Goal: Task Accomplishment & Management: Manage account settings

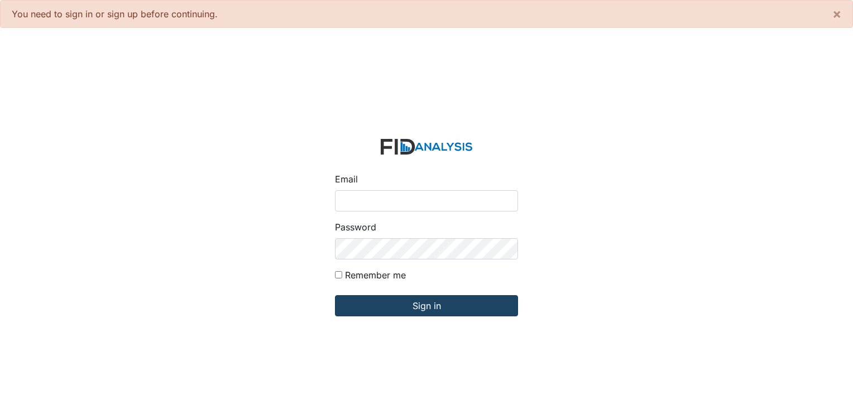
type input "[PERSON_NAME][EMAIL_ADDRESS][DOMAIN_NAME]"
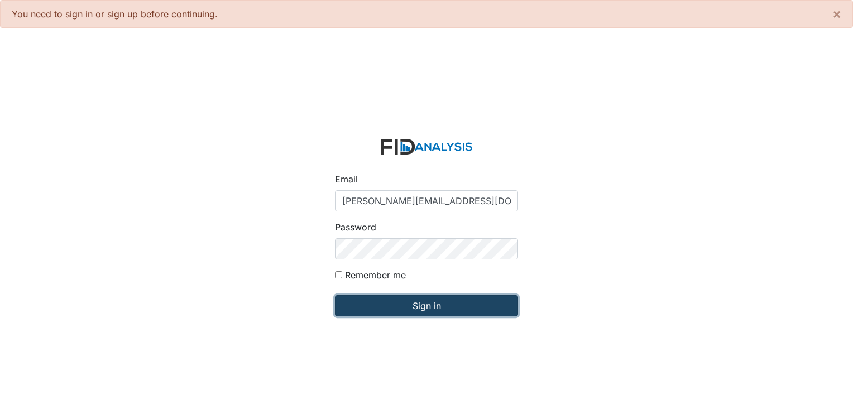
click at [401, 307] on input "Sign in" at bounding box center [426, 305] width 183 height 21
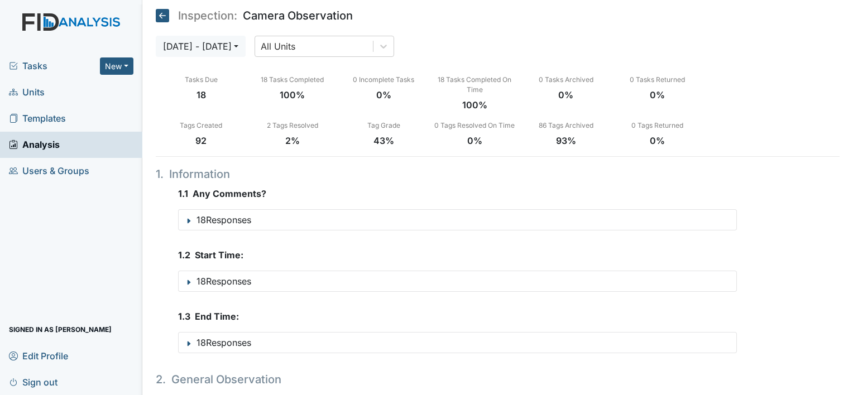
drag, startPoint x: 34, startPoint y: 91, endPoint x: 51, endPoint y: 89, distance: 17.5
click at [34, 91] on span "Units" at bounding box center [27, 92] width 36 height 17
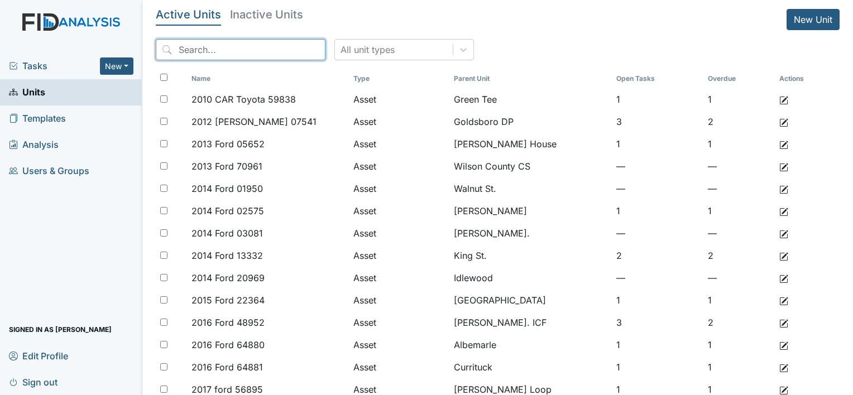
click at [214, 52] on input "search" at bounding box center [241, 49] width 170 height 21
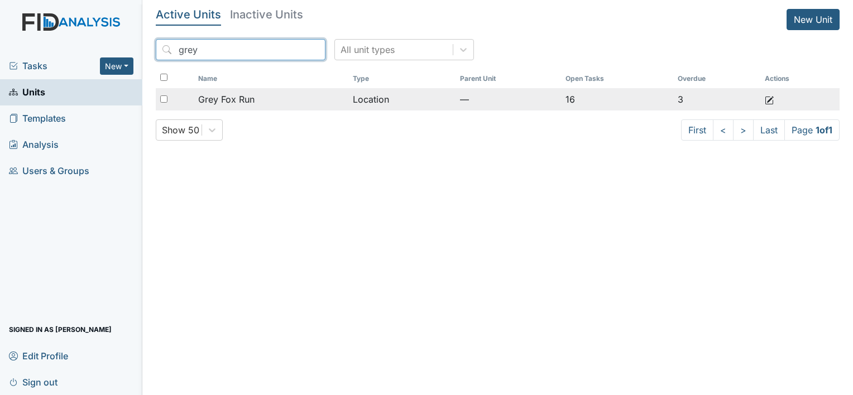
type input "grey"
click at [241, 97] on span "Grey Fox Run" at bounding box center [226, 99] width 56 height 13
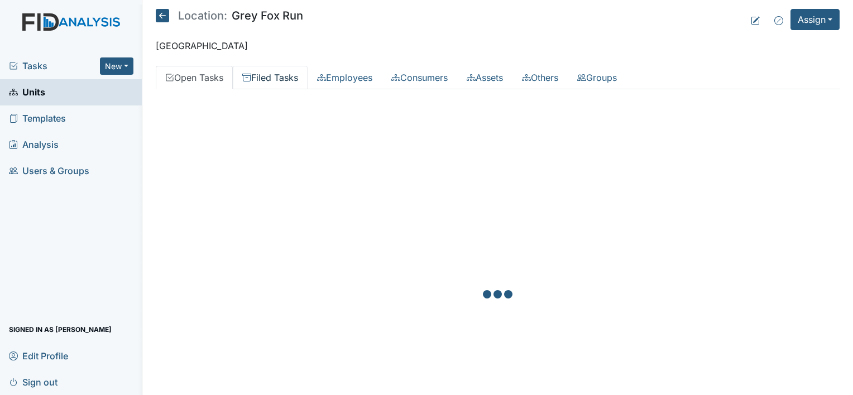
click at [297, 78] on link "Filed Tasks" at bounding box center [270, 77] width 75 height 23
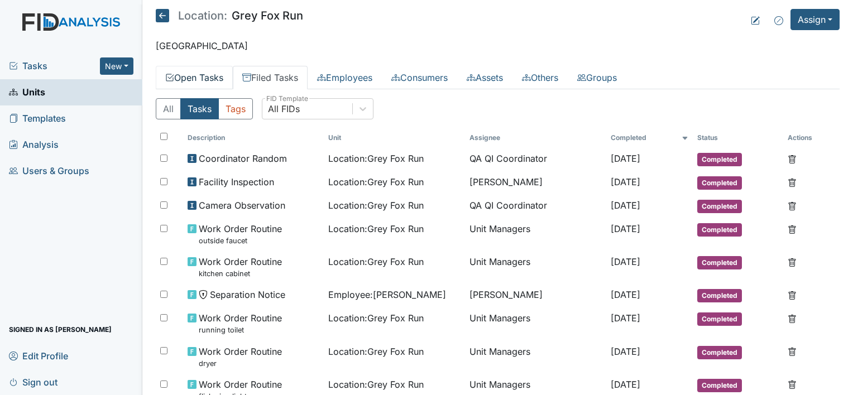
click at [199, 83] on link "Open Tasks" at bounding box center [194, 77] width 77 height 23
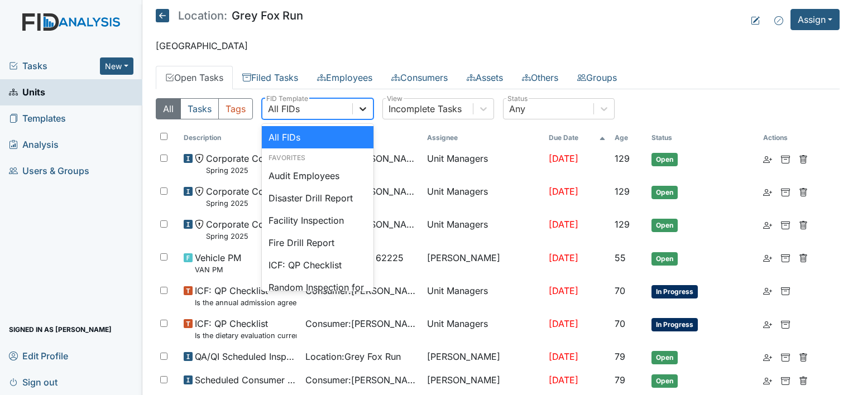
click at [359, 111] on icon at bounding box center [362, 108] width 11 height 11
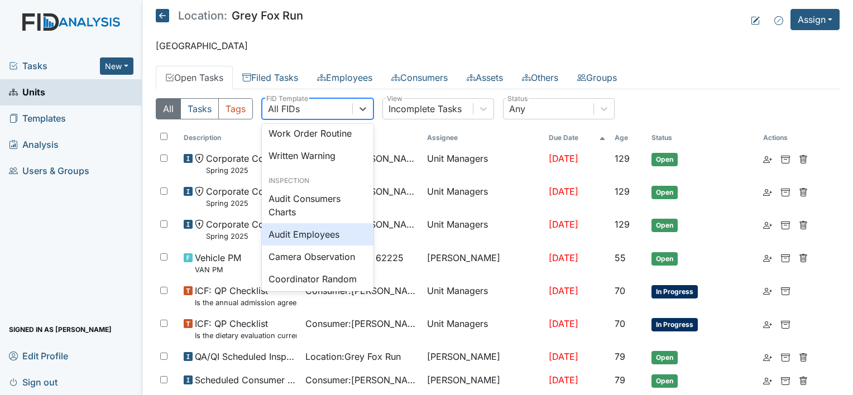
scroll to position [838, 0]
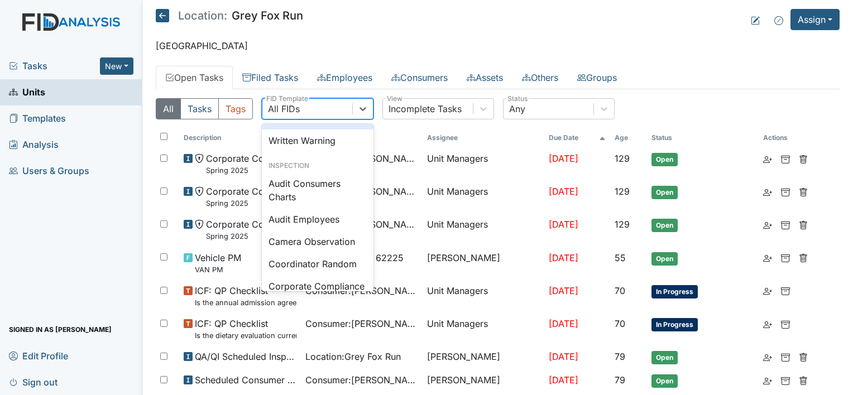
click at [314, 130] on div "Work Order Routine" at bounding box center [318, 118] width 112 height 22
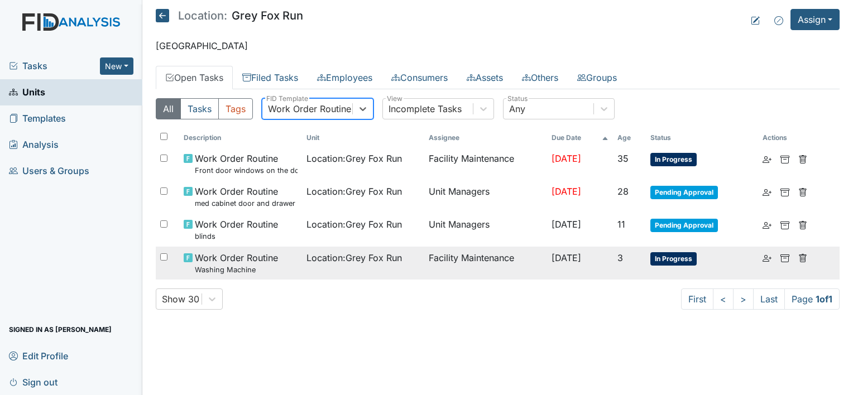
click at [269, 266] on small "Washing Machine" at bounding box center [236, 270] width 83 height 11
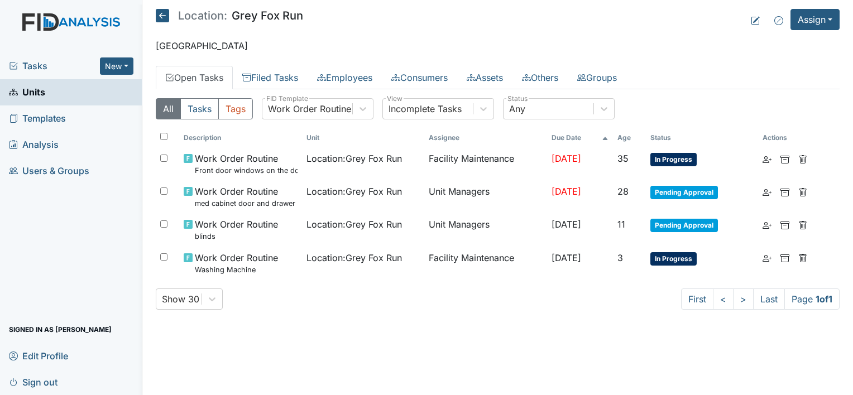
click at [34, 92] on span "Units" at bounding box center [27, 92] width 36 height 17
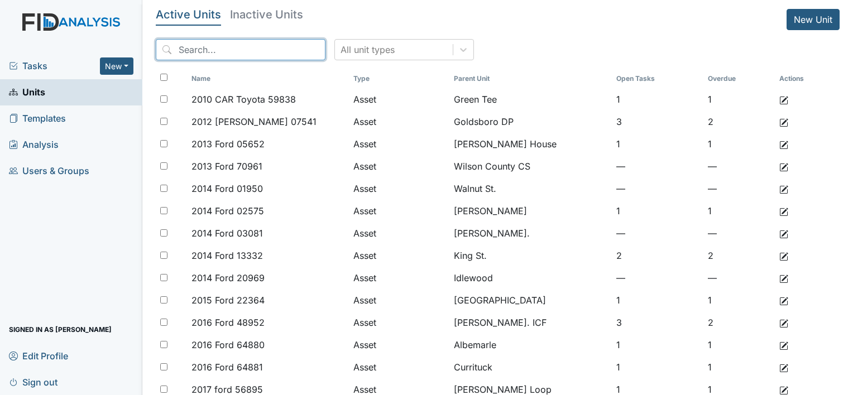
click at [225, 47] on input "search" at bounding box center [241, 49] width 170 height 21
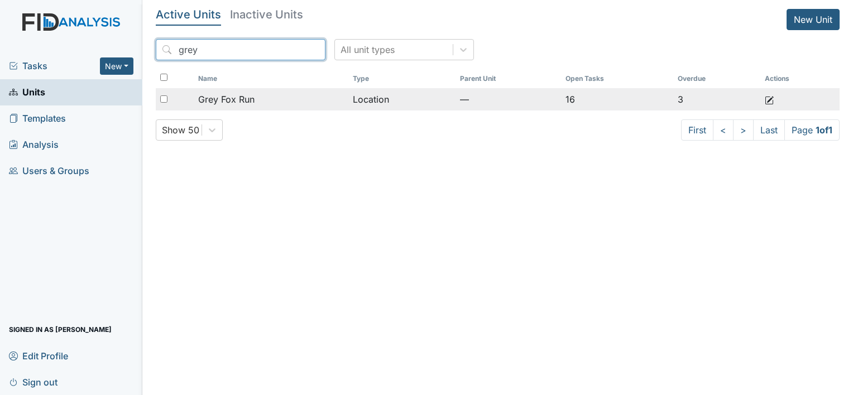
type input "grey"
click at [235, 94] on span "Grey Fox Run" at bounding box center [226, 99] width 56 height 13
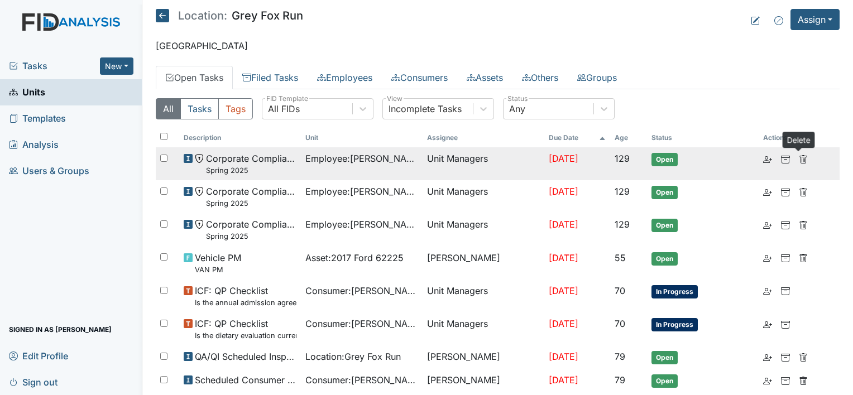
click at [801, 160] on icon at bounding box center [803, 159] width 9 height 9
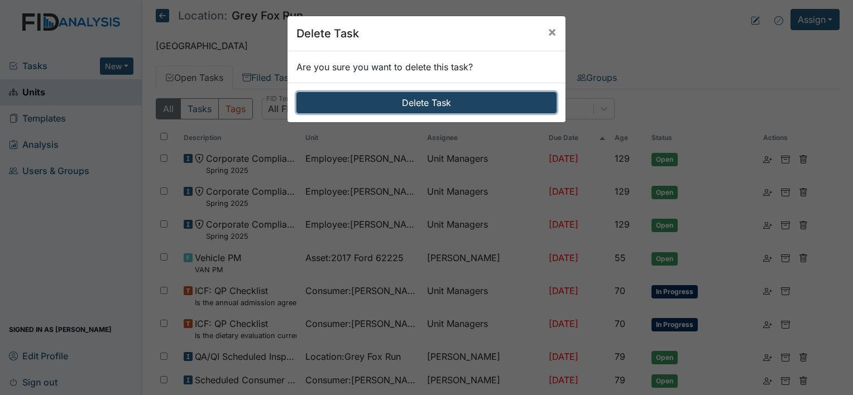
click at [450, 109] on button "Delete Task" at bounding box center [427, 102] width 260 height 21
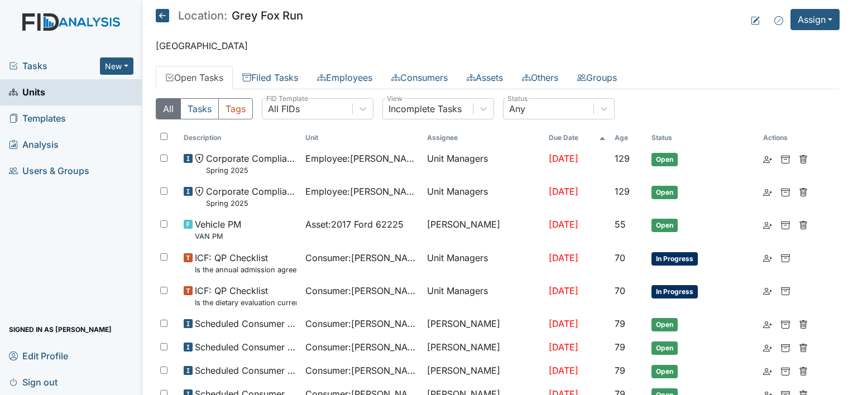
click at [42, 63] on span "Tasks" at bounding box center [54, 65] width 91 height 13
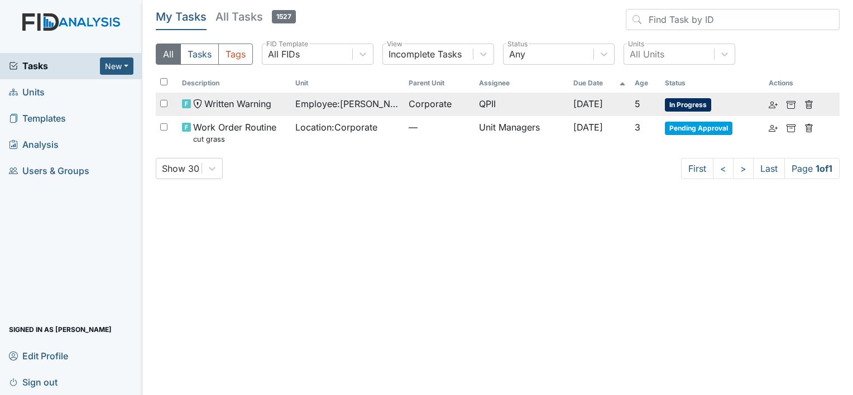
click at [360, 106] on span "Employee : [PERSON_NAME]" at bounding box center [347, 103] width 104 height 13
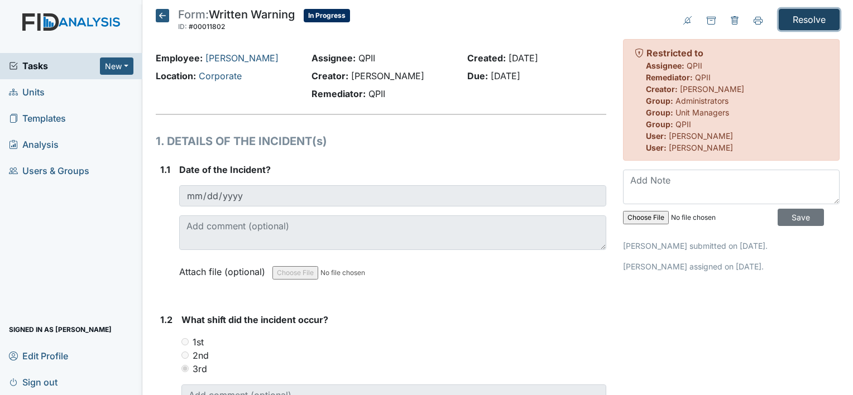
click at [798, 13] on input "Resolve" at bounding box center [809, 19] width 61 height 21
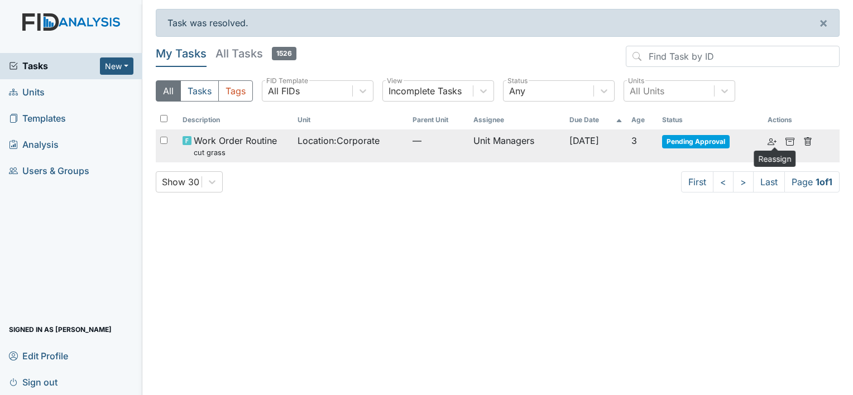
click at [772, 138] on icon at bounding box center [772, 141] width 9 height 9
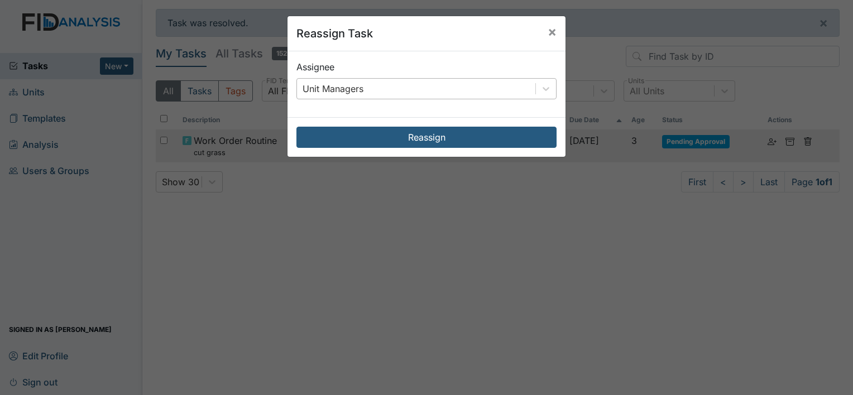
click at [432, 92] on div "Unit Managers" at bounding box center [416, 89] width 238 height 20
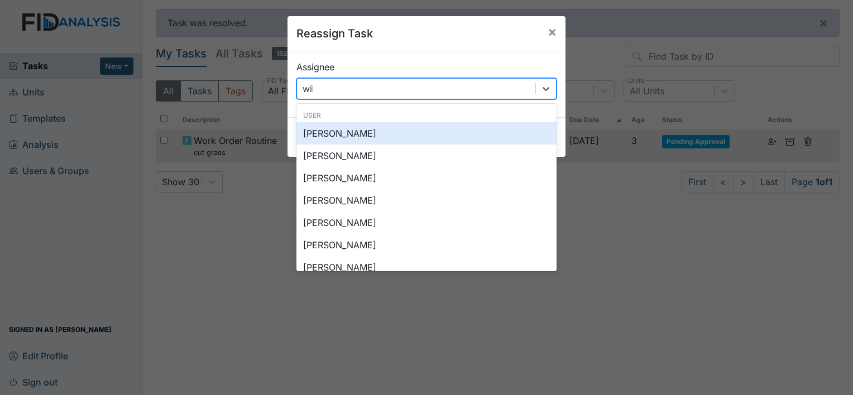
type input "wils"
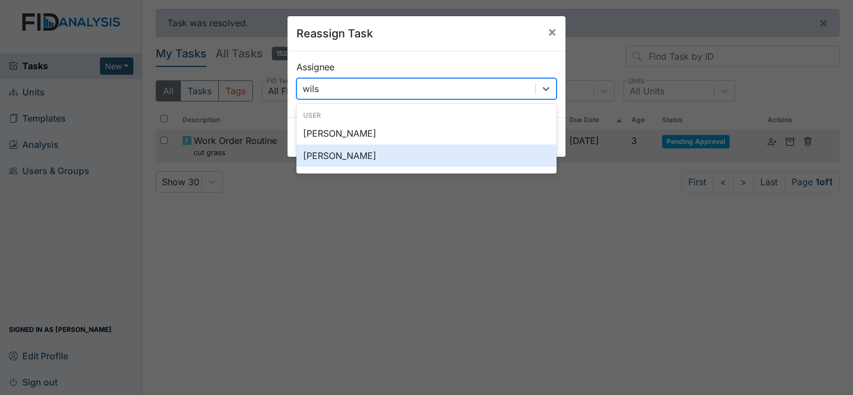
click at [348, 158] on div "Wilson Raynor" at bounding box center [427, 156] width 260 height 22
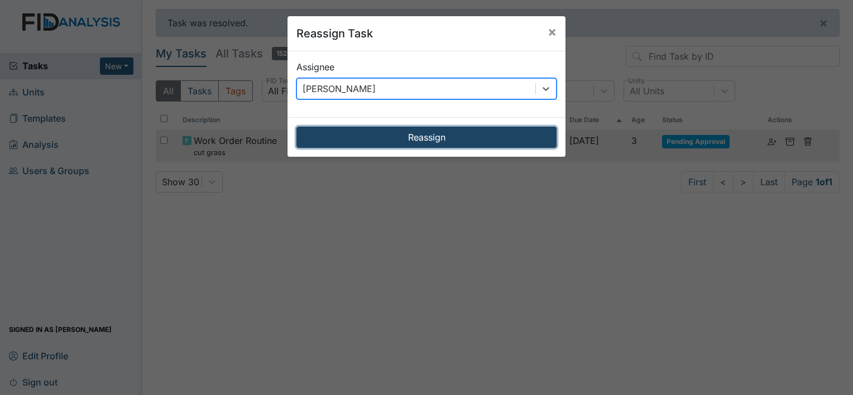
drag, startPoint x: 373, startPoint y: 136, endPoint x: 391, endPoint y: 136, distance: 17.9
click at [375, 136] on button "Reassign" at bounding box center [427, 137] width 260 height 21
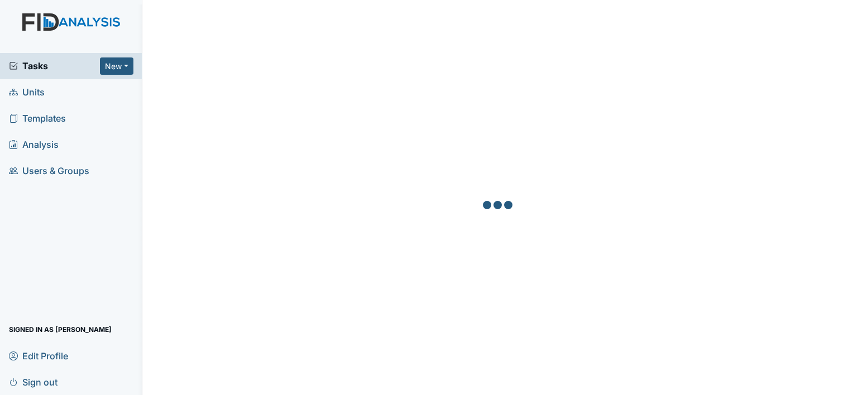
click at [36, 65] on span "Tasks" at bounding box center [54, 65] width 91 height 13
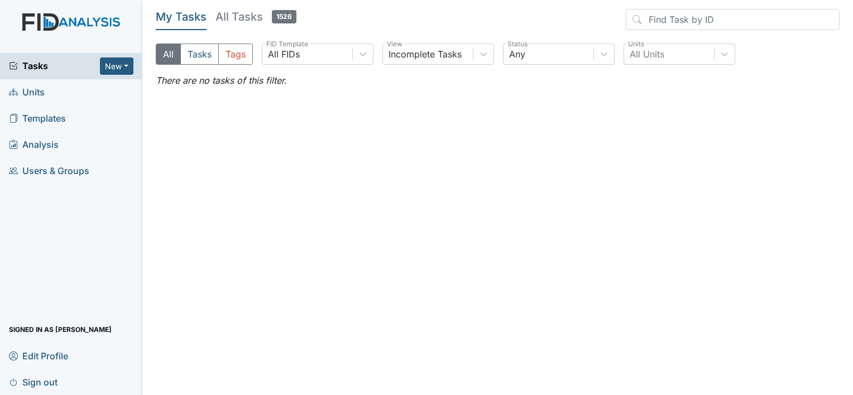
click at [285, 19] on span "1526" at bounding box center [284, 16] width 25 height 13
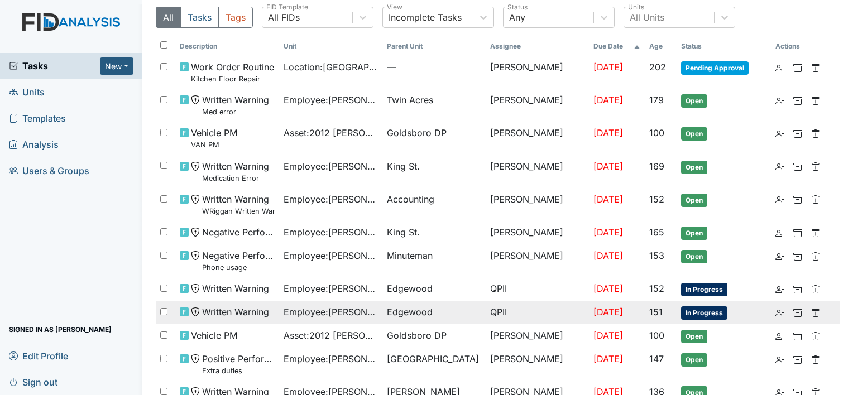
scroll to position [56, 0]
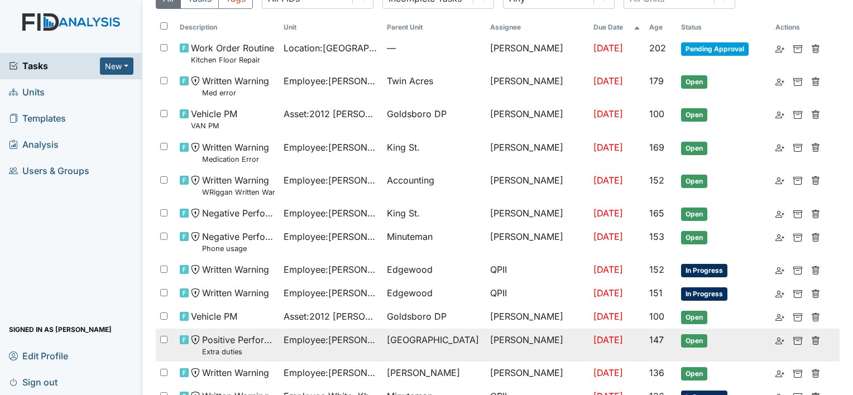
click at [228, 353] on small "Extra duties" at bounding box center [238, 352] width 72 height 11
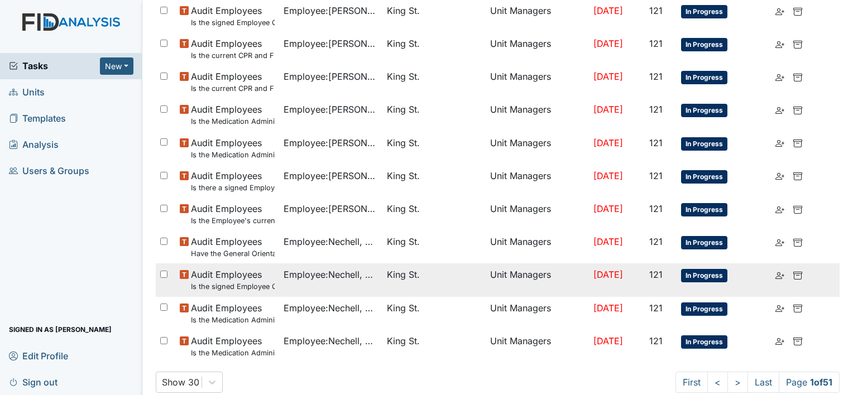
scroll to position [647, 0]
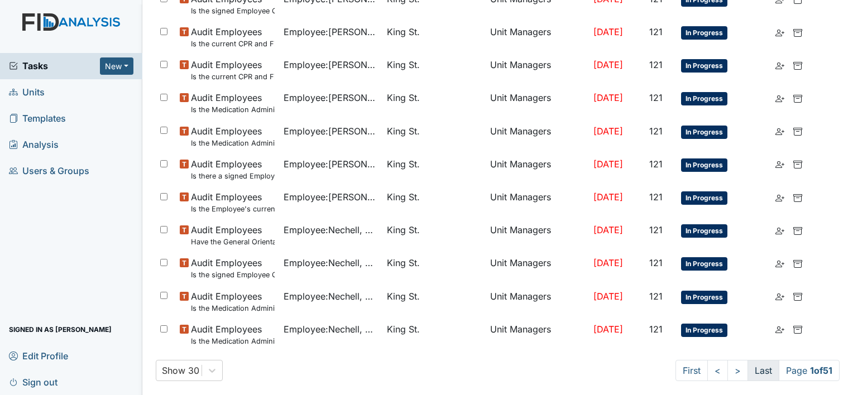
click at [757, 366] on link "Last" at bounding box center [764, 370] width 32 height 21
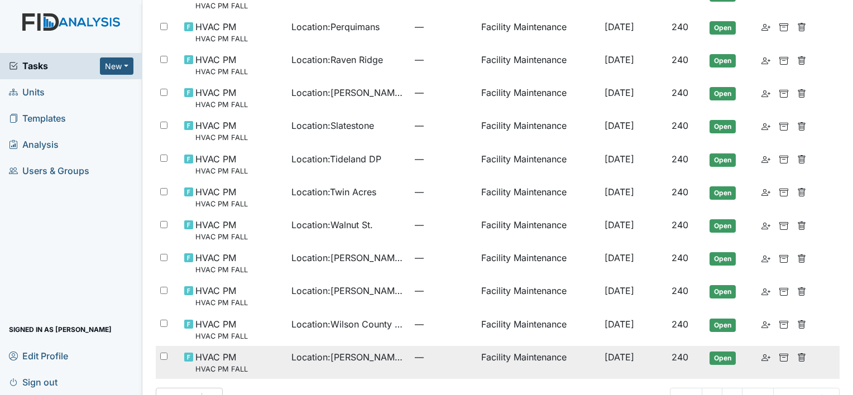
scroll to position [605, 0]
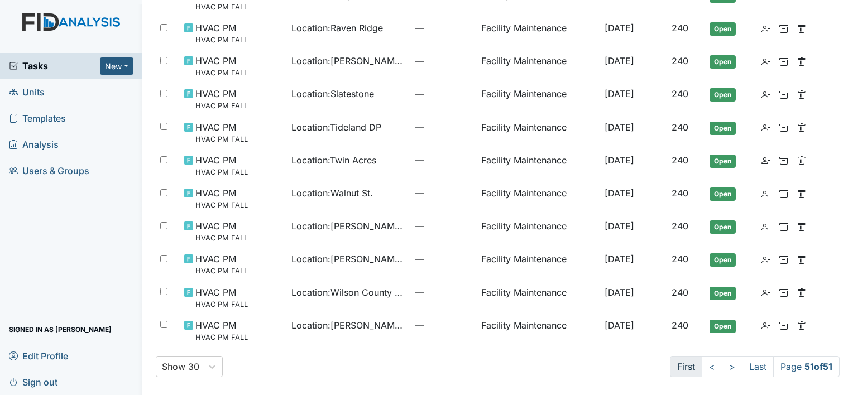
click at [672, 366] on link "First" at bounding box center [686, 366] width 32 height 21
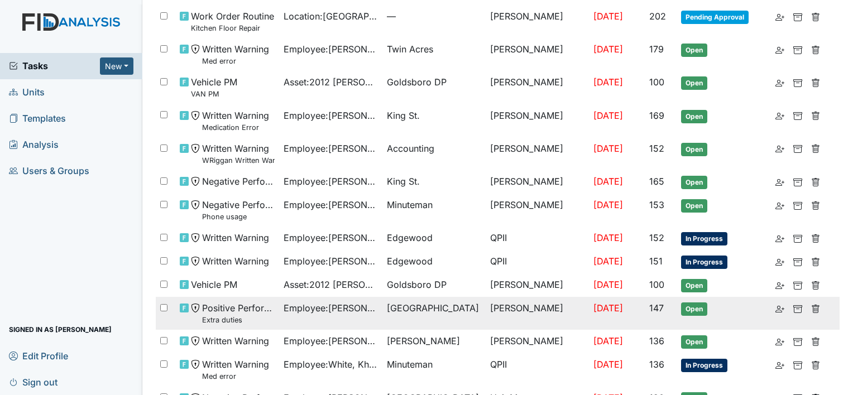
scroll to position [87, 0]
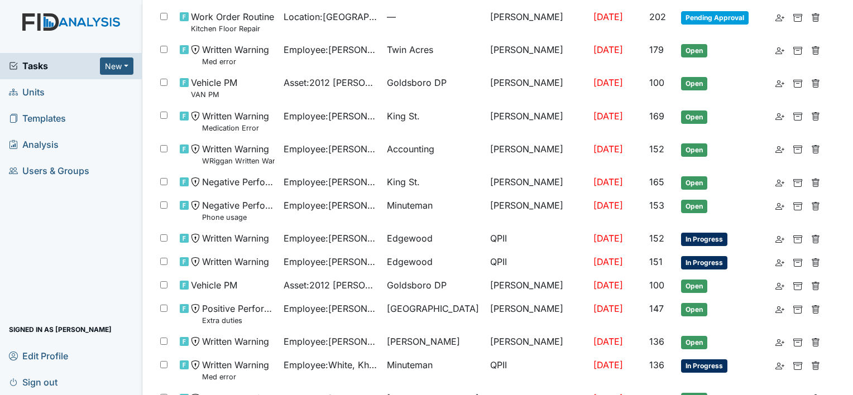
click at [42, 66] on span "Tasks" at bounding box center [54, 65] width 91 height 13
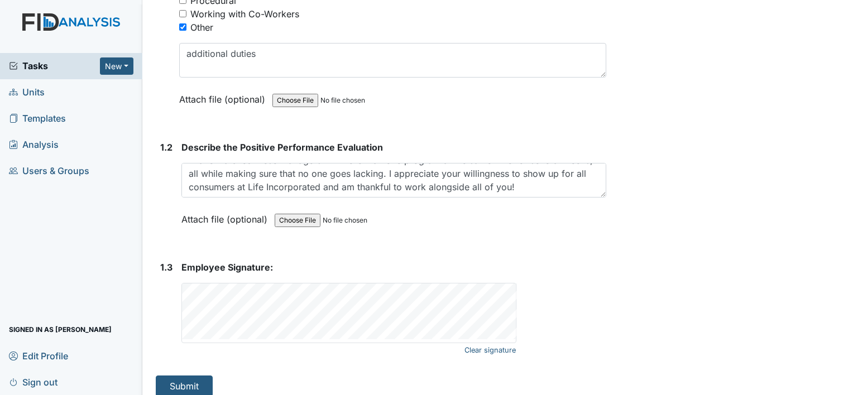
scroll to position [286, 0]
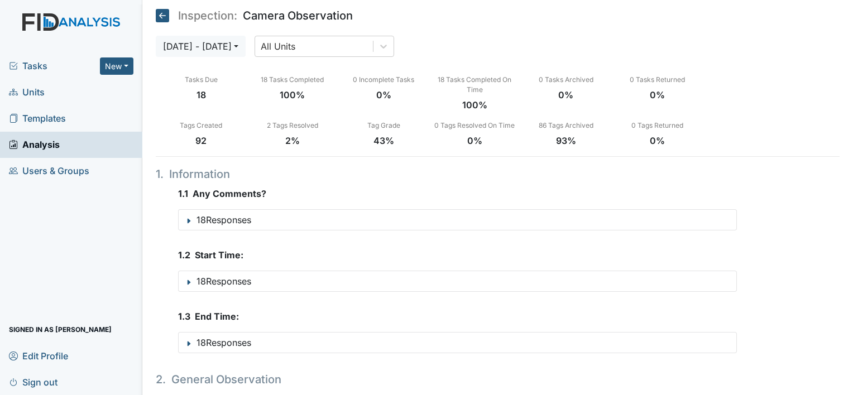
click at [31, 94] on span "Units" at bounding box center [27, 92] width 36 height 17
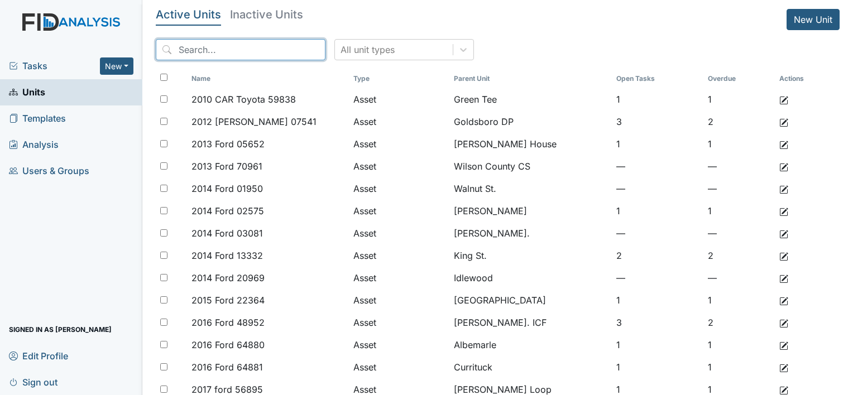
click at [235, 49] on input "search" at bounding box center [241, 49] width 170 height 21
click at [193, 55] on input "search" at bounding box center [241, 49] width 170 height 21
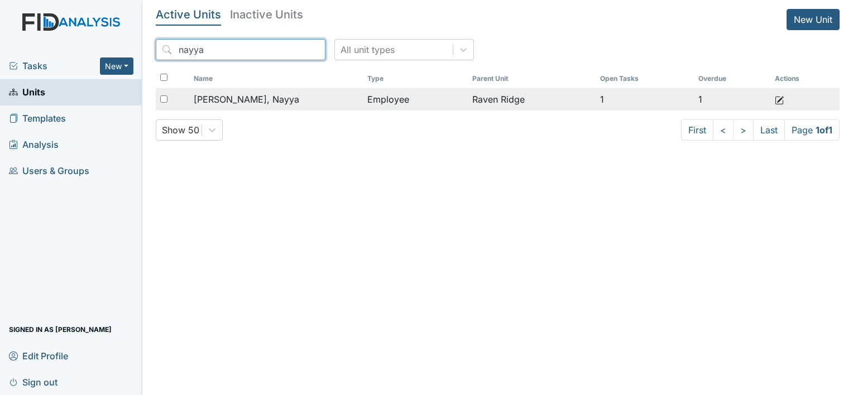
type input "nayya"
click at [243, 102] on span "Trevathan, Nayya" at bounding box center [247, 99] width 106 height 13
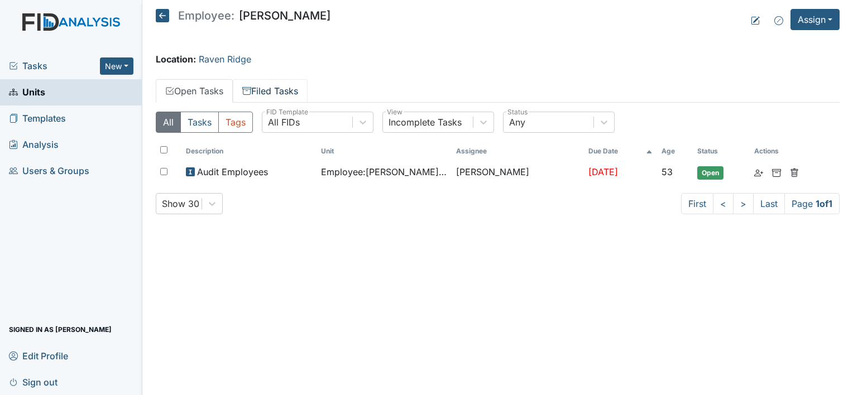
click at [284, 89] on link "Filed Tasks" at bounding box center [270, 90] width 75 height 23
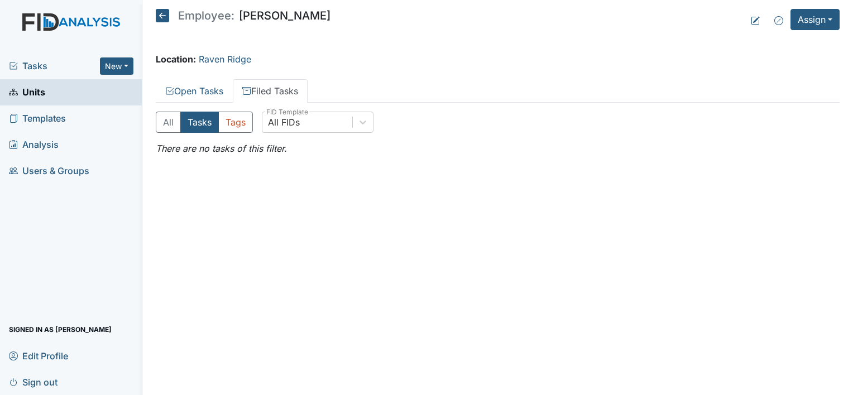
click at [28, 92] on span "Units" at bounding box center [27, 92] width 36 height 17
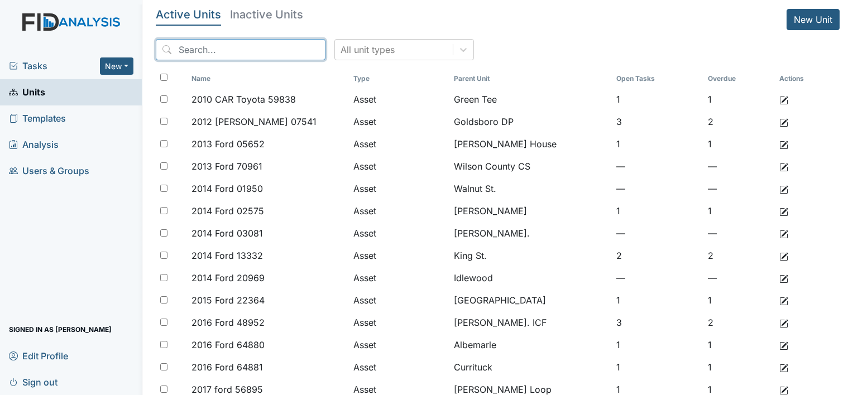
drag, startPoint x: 238, startPoint y: 50, endPoint x: 262, endPoint y: -47, distance: 99.5
click at [262, 0] on html "Tasks New Form Inspection Document Bundle Units Templates Analysis Users & Grou…" at bounding box center [426, 197] width 853 height 395
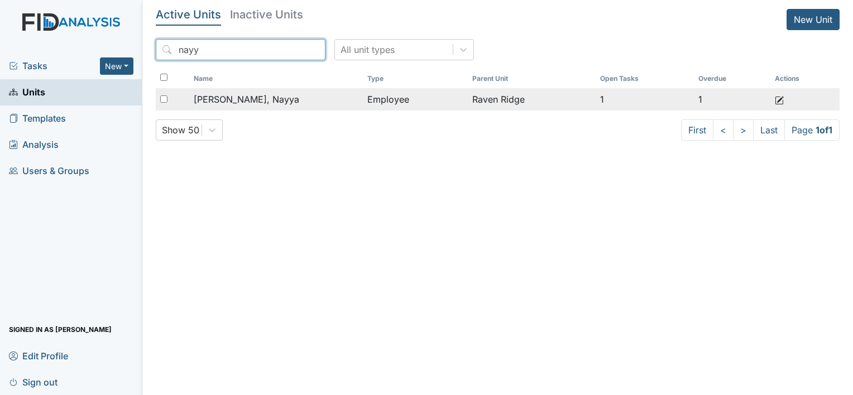
type input "nayy"
click at [234, 108] on td "[PERSON_NAME], Nayya" at bounding box center [276, 99] width 174 height 22
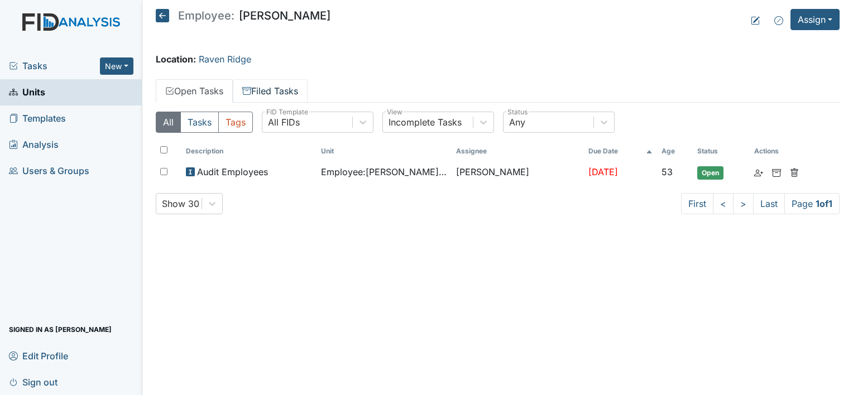
click at [295, 85] on link "Filed Tasks" at bounding box center [270, 90] width 75 height 23
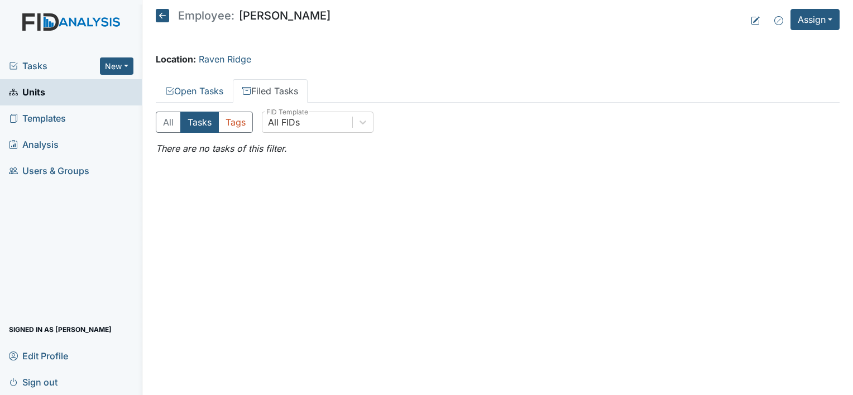
click at [54, 85] on link "Units" at bounding box center [71, 92] width 142 height 26
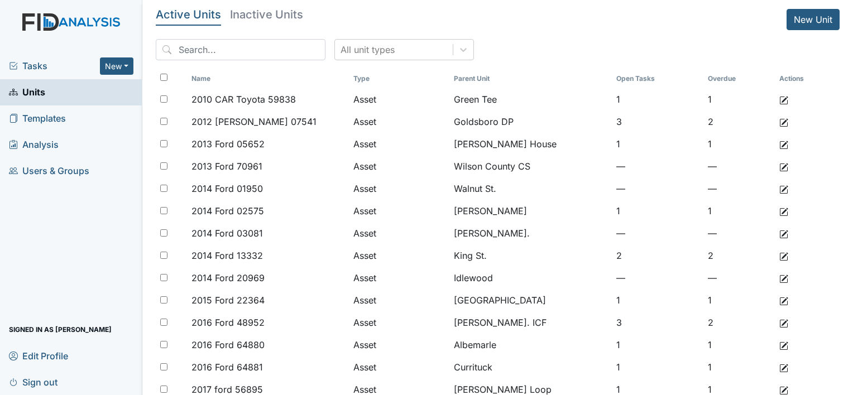
click at [46, 65] on span "Tasks" at bounding box center [54, 65] width 91 height 13
